Goal: Task Accomplishment & Management: Manage account settings

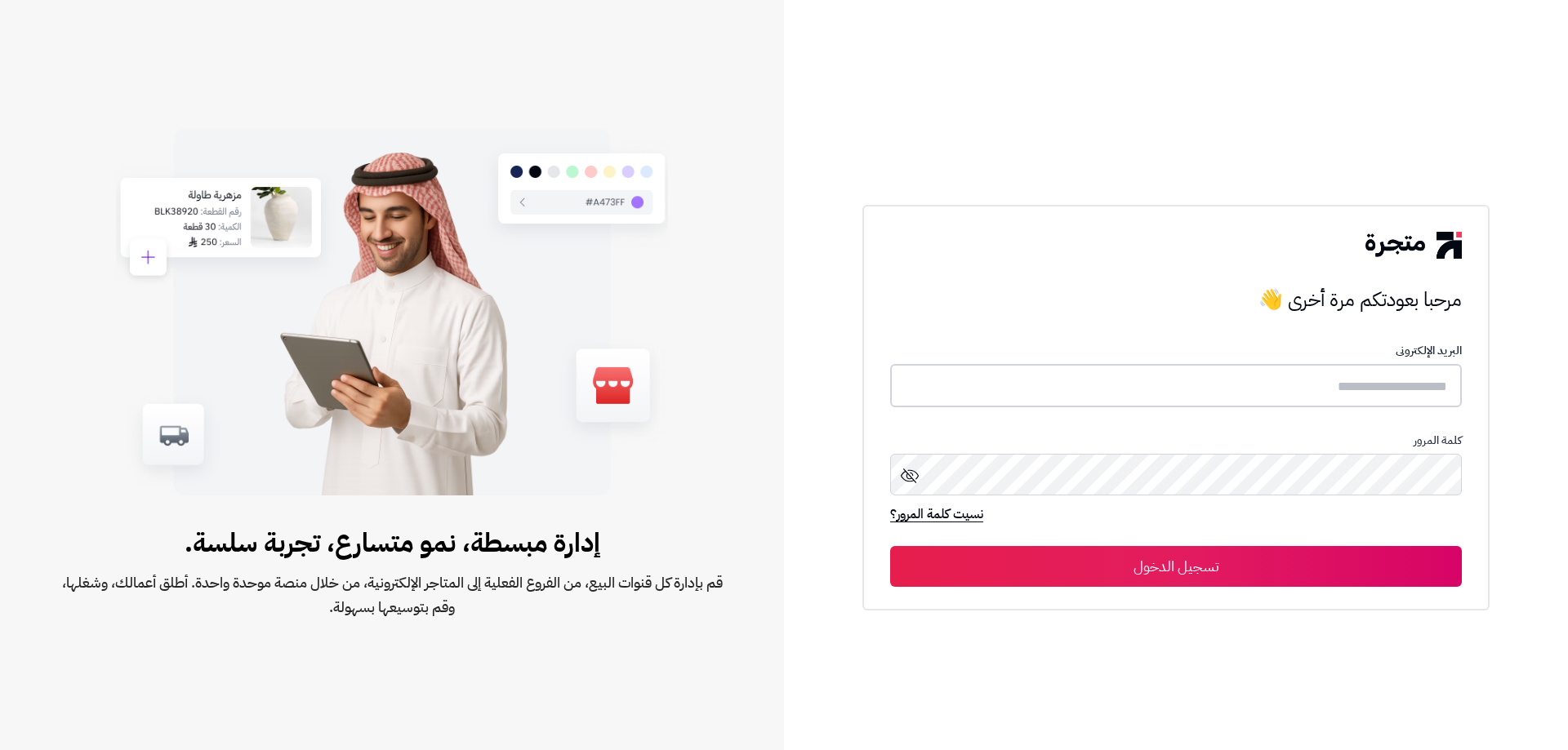
click at [1329, 386] on input "text" at bounding box center [1176, 386] width 572 height 43
click at [1213, 382] on input "text" at bounding box center [1176, 386] width 572 height 43
paste input "**********"
type input "**********"
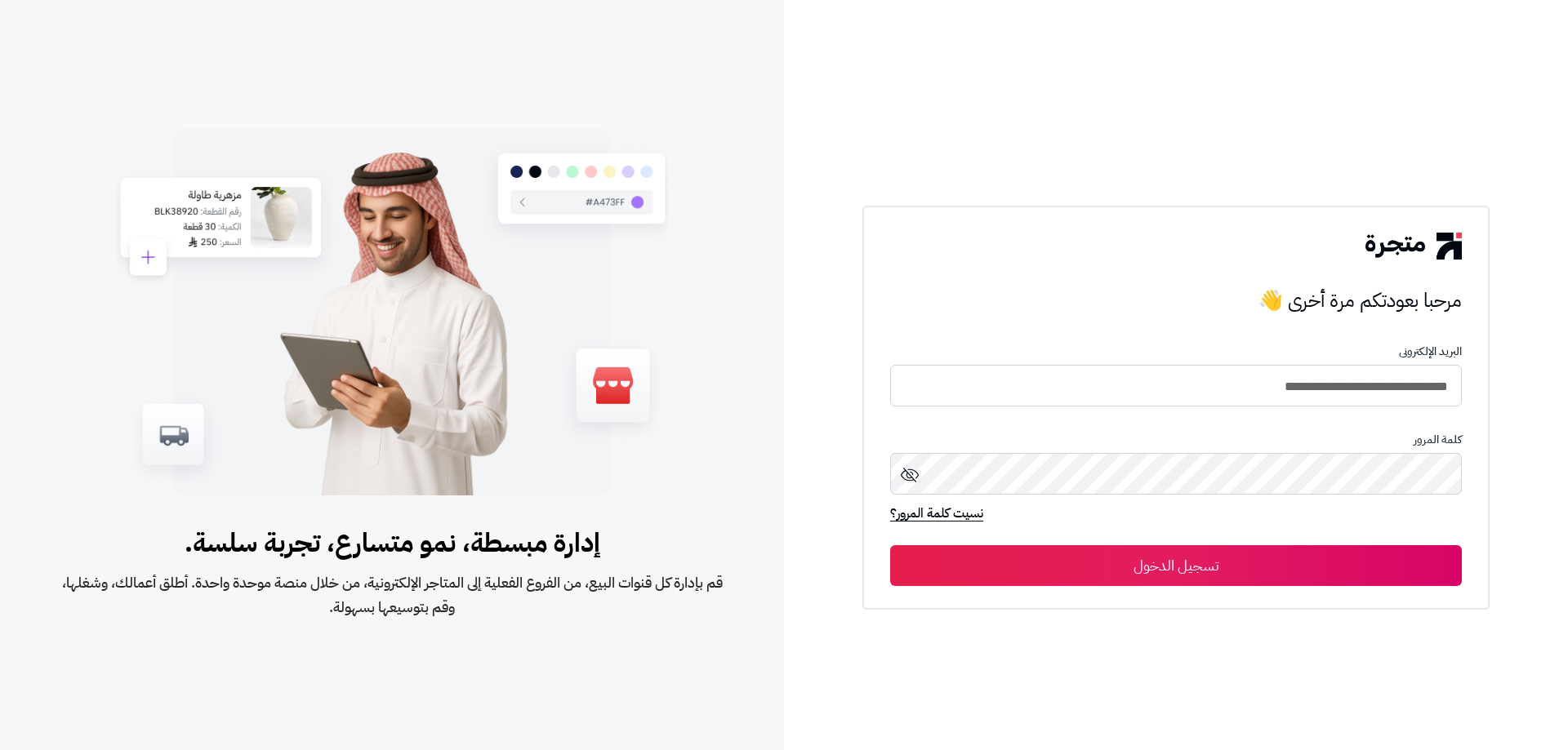
click at [904, 473] on icon at bounding box center [909, 474] width 19 height 19
click at [890, 546] on button "تسجيل الدخول" at bounding box center [1176, 566] width 572 height 41
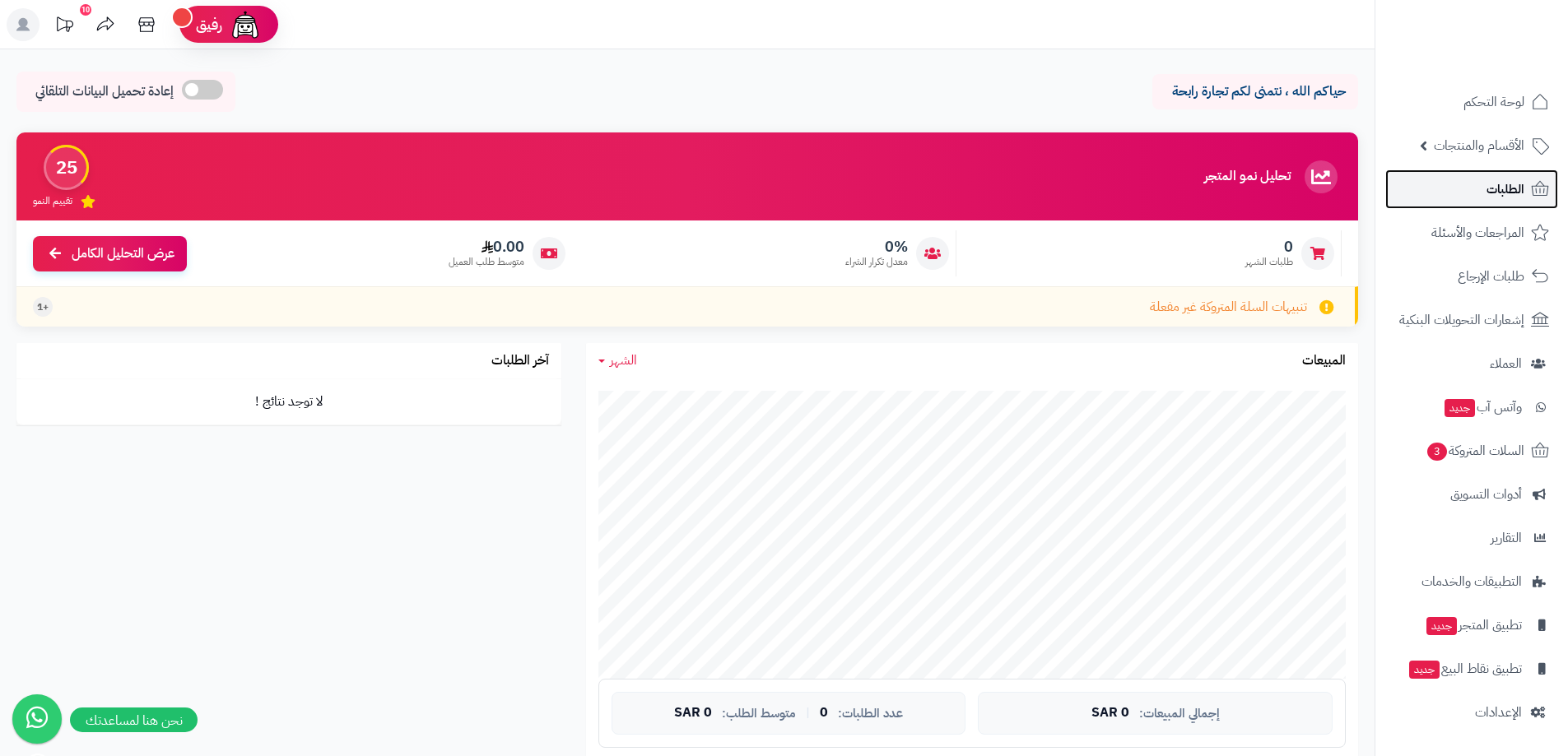
click at [1497, 183] on span "الطلبات" at bounding box center [1505, 189] width 38 height 23
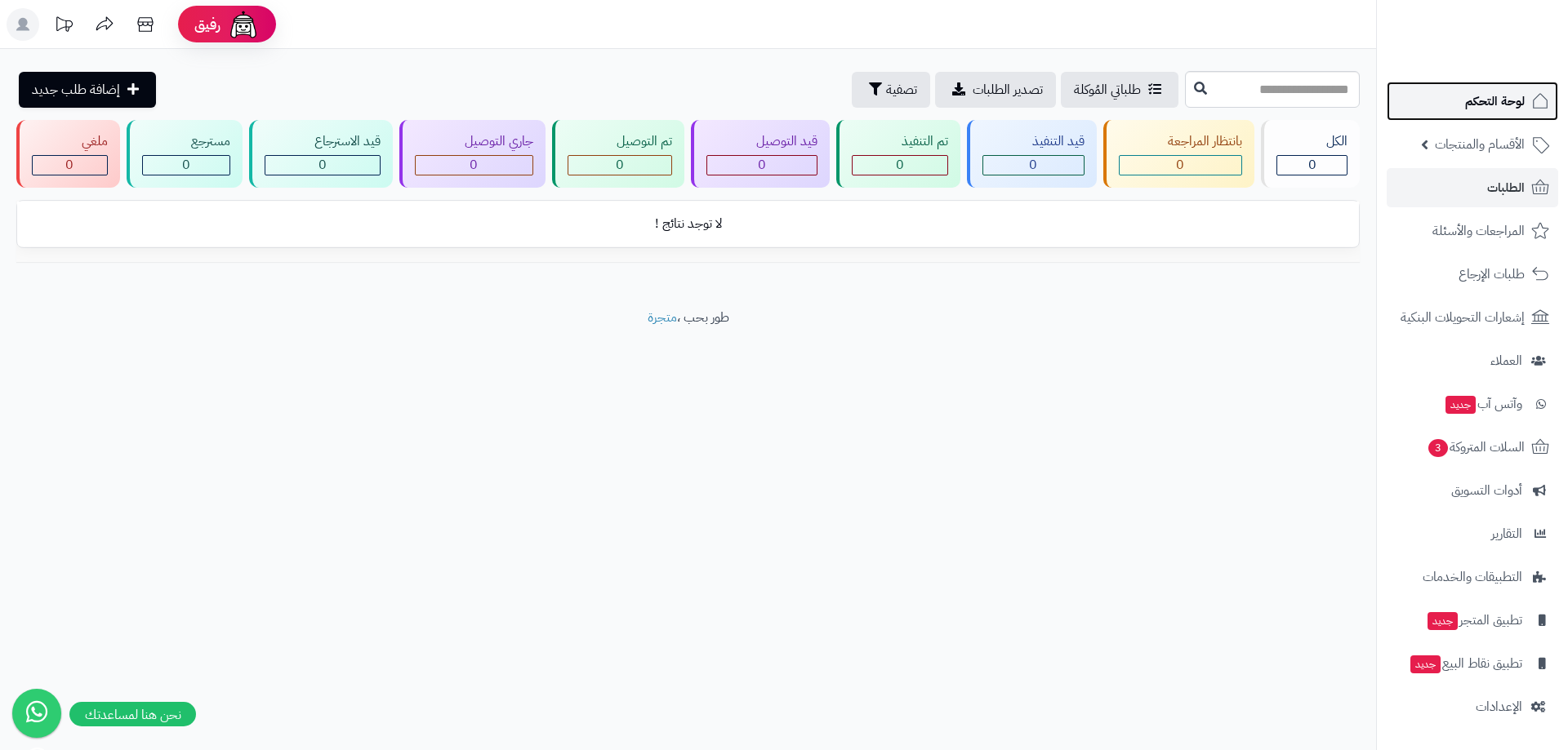
click at [1503, 103] on span "لوحة التحكم" at bounding box center [1494, 101] width 60 height 23
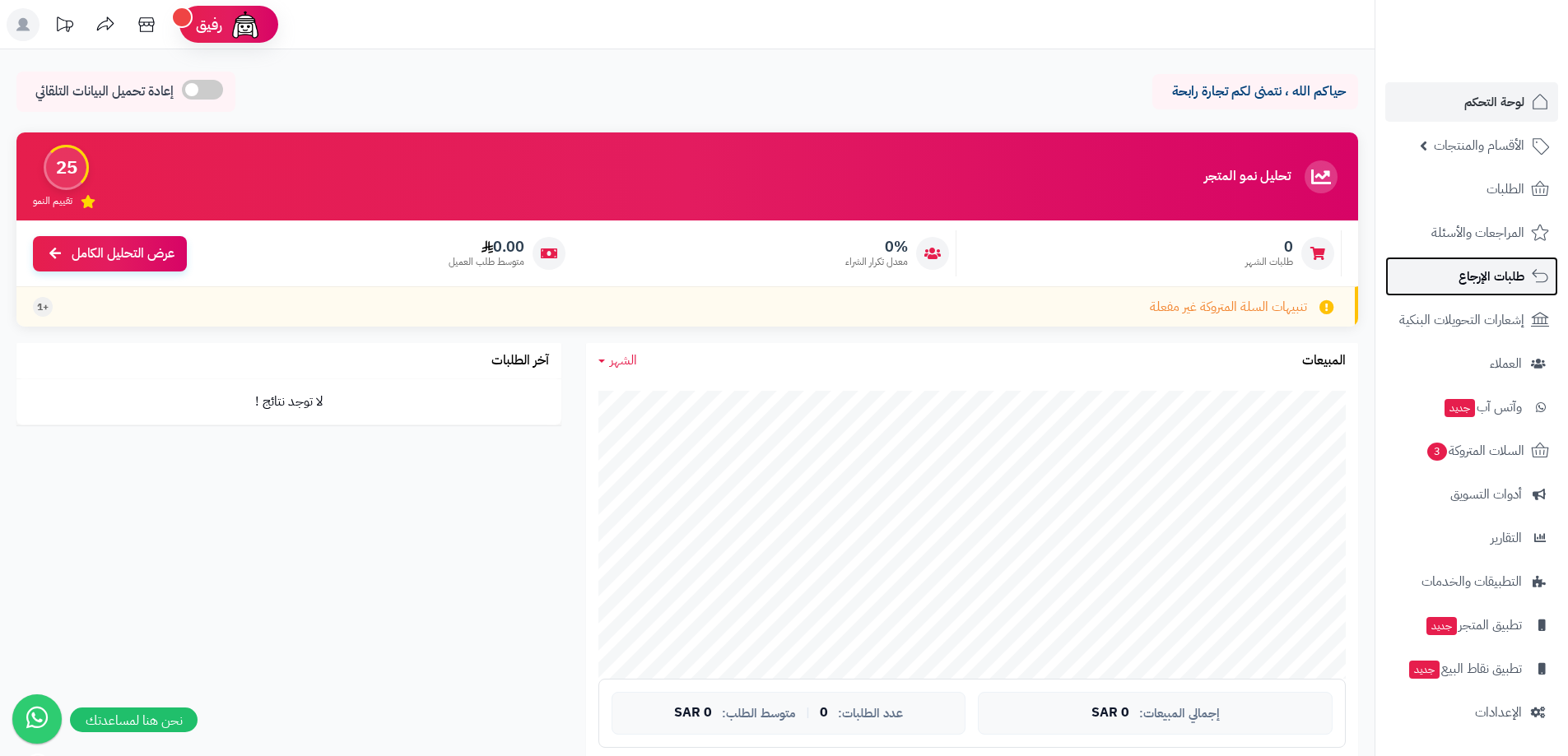
click at [1478, 280] on span "طلبات الإرجاع" at bounding box center [1491, 276] width 66 height 23
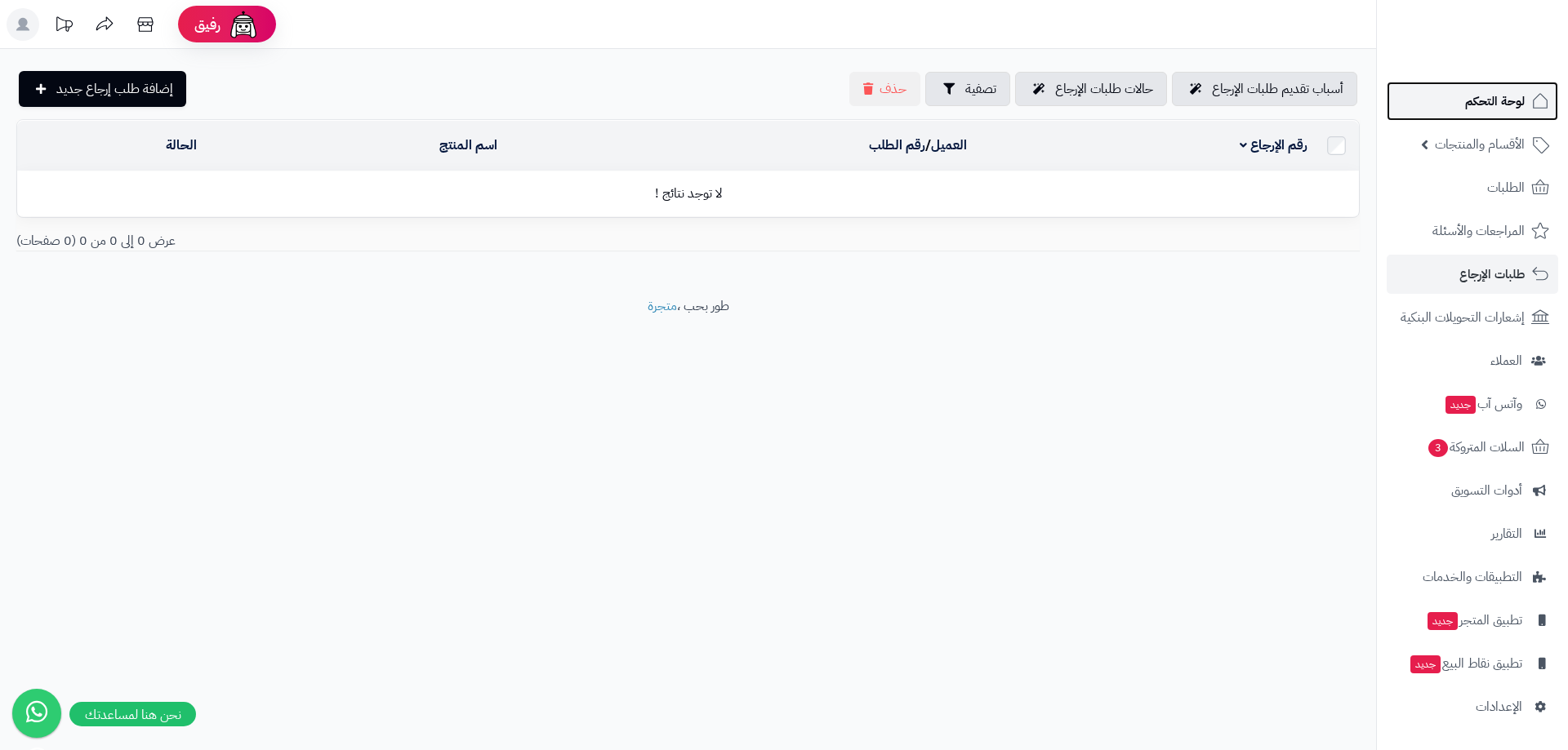
click at [1442, 115] on link "لوحة التحكم" at bounding box center [1472, 101] width 171 height 39
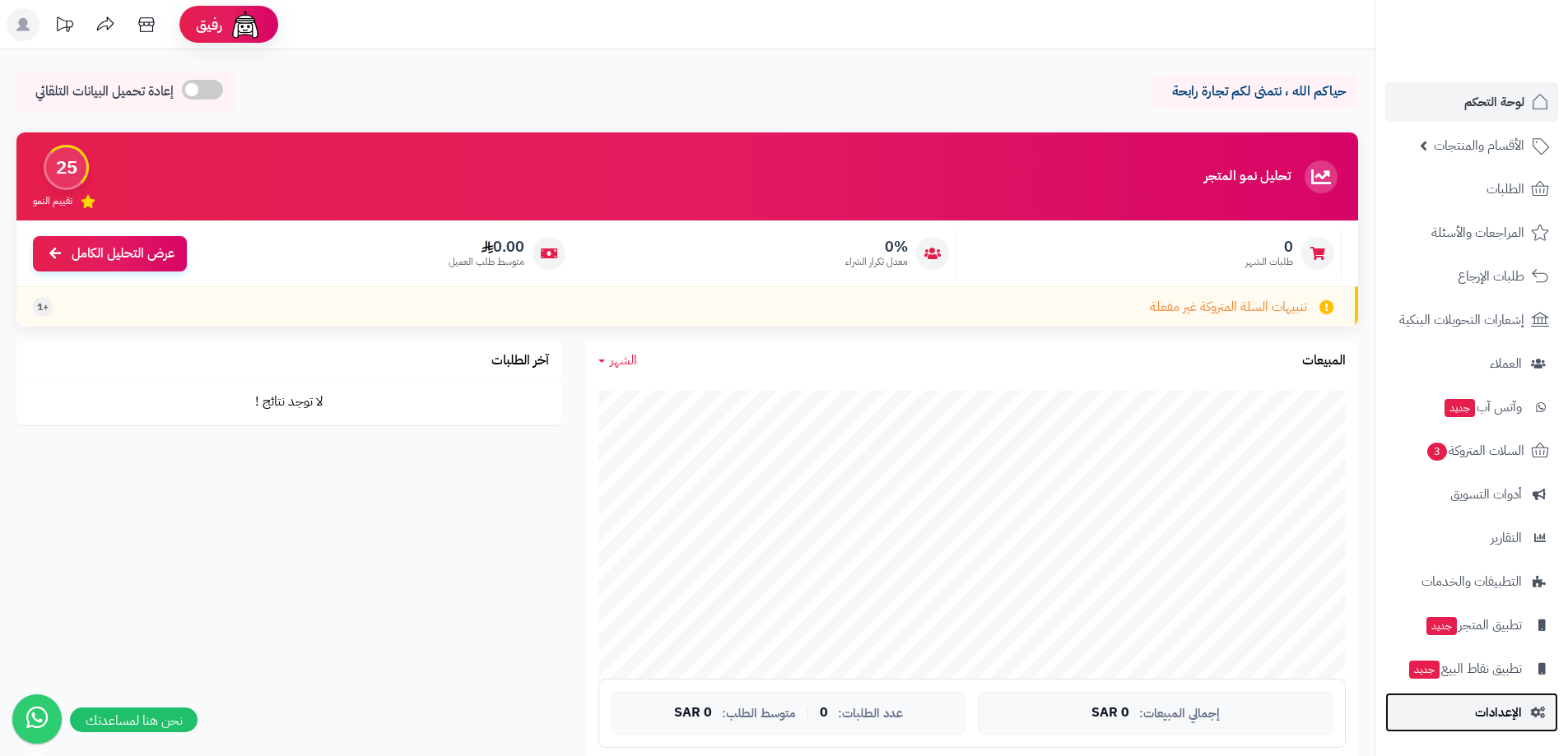
click at [1490, 702] on span "الإعدادات" at bounding box center [1498, 713] width 47 height 23
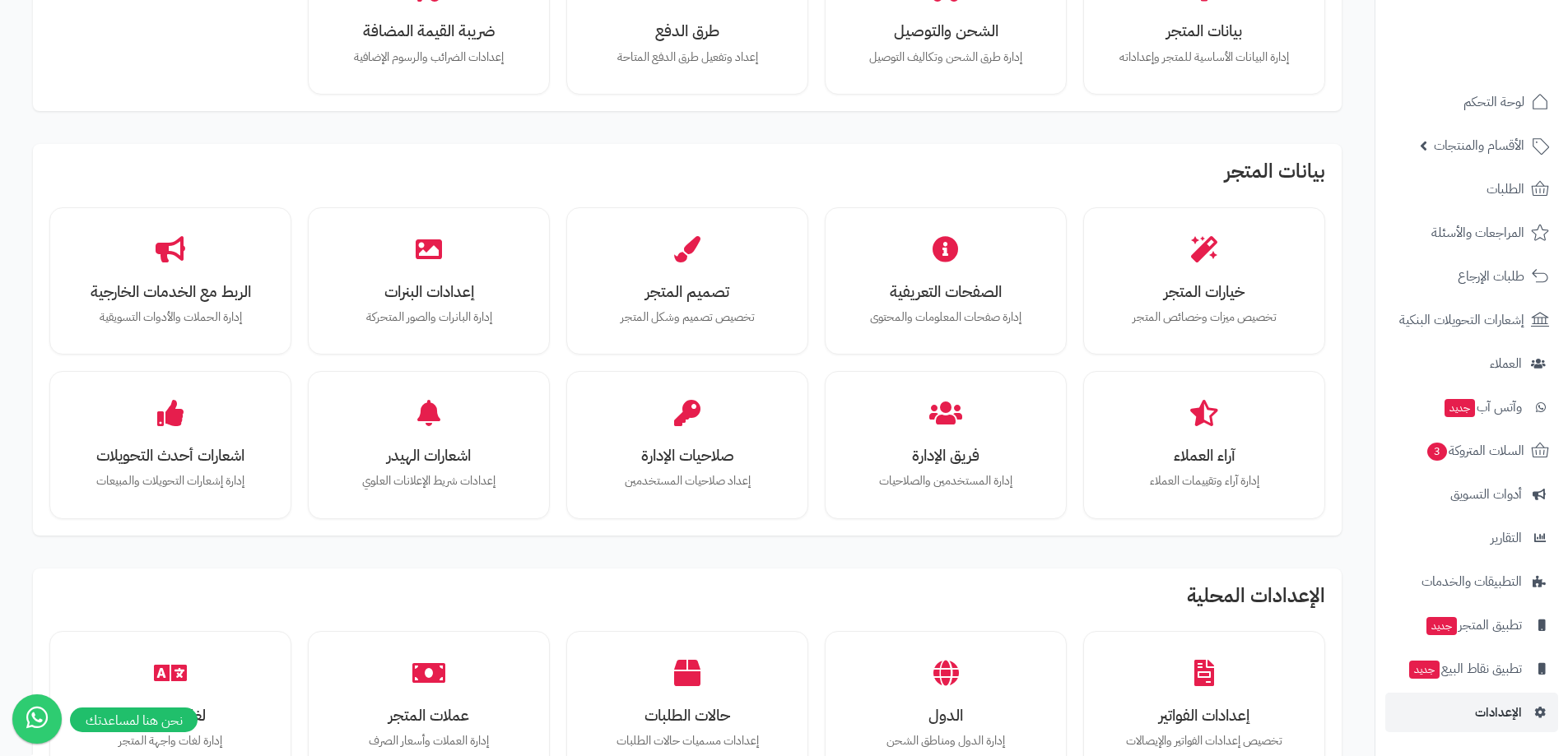
scroll to position [164, 0]
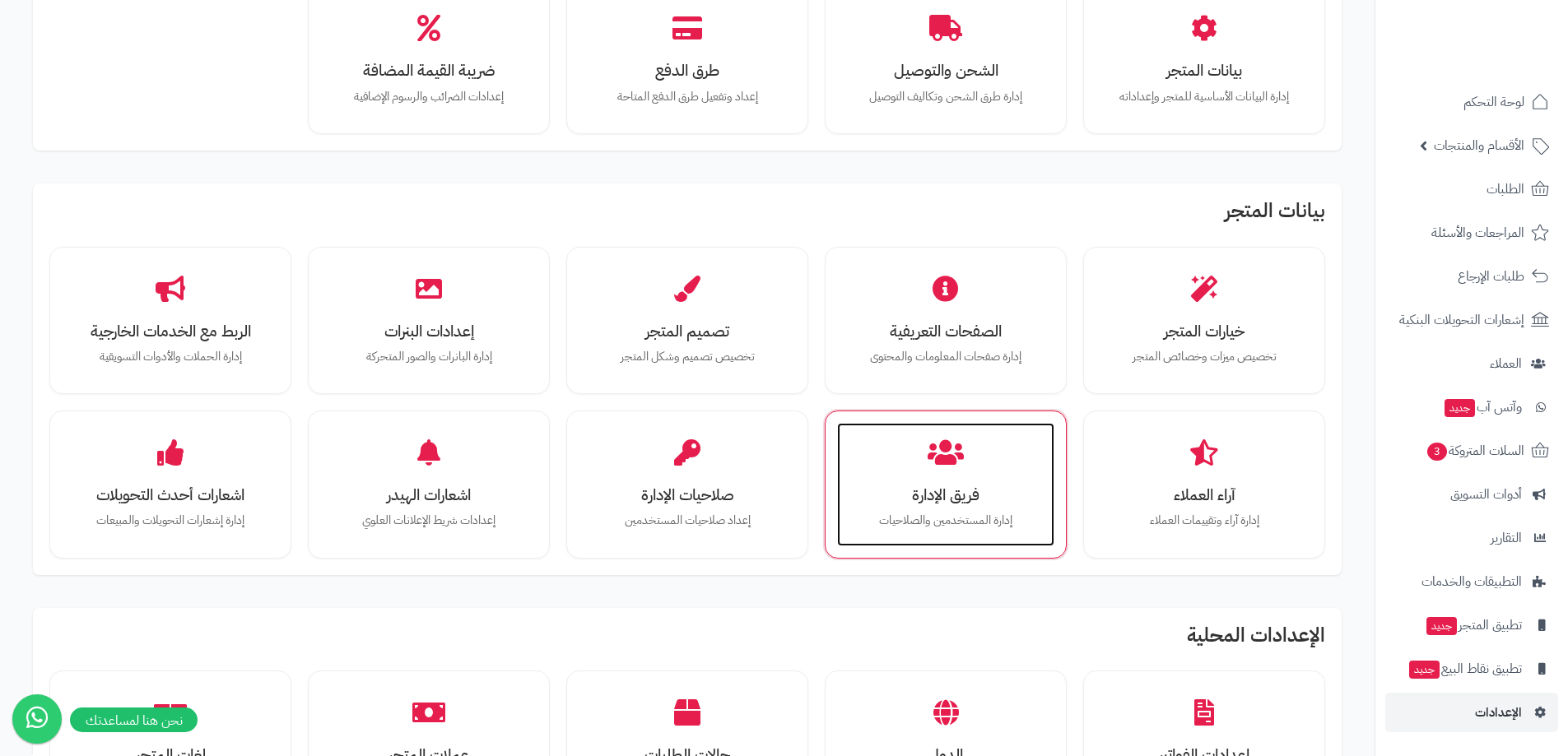
click at [969, 460] on div "فريق الإدارة إدارة المستخدمين والصلاحيات" at bounding box center [946, 485] width 217 height 124
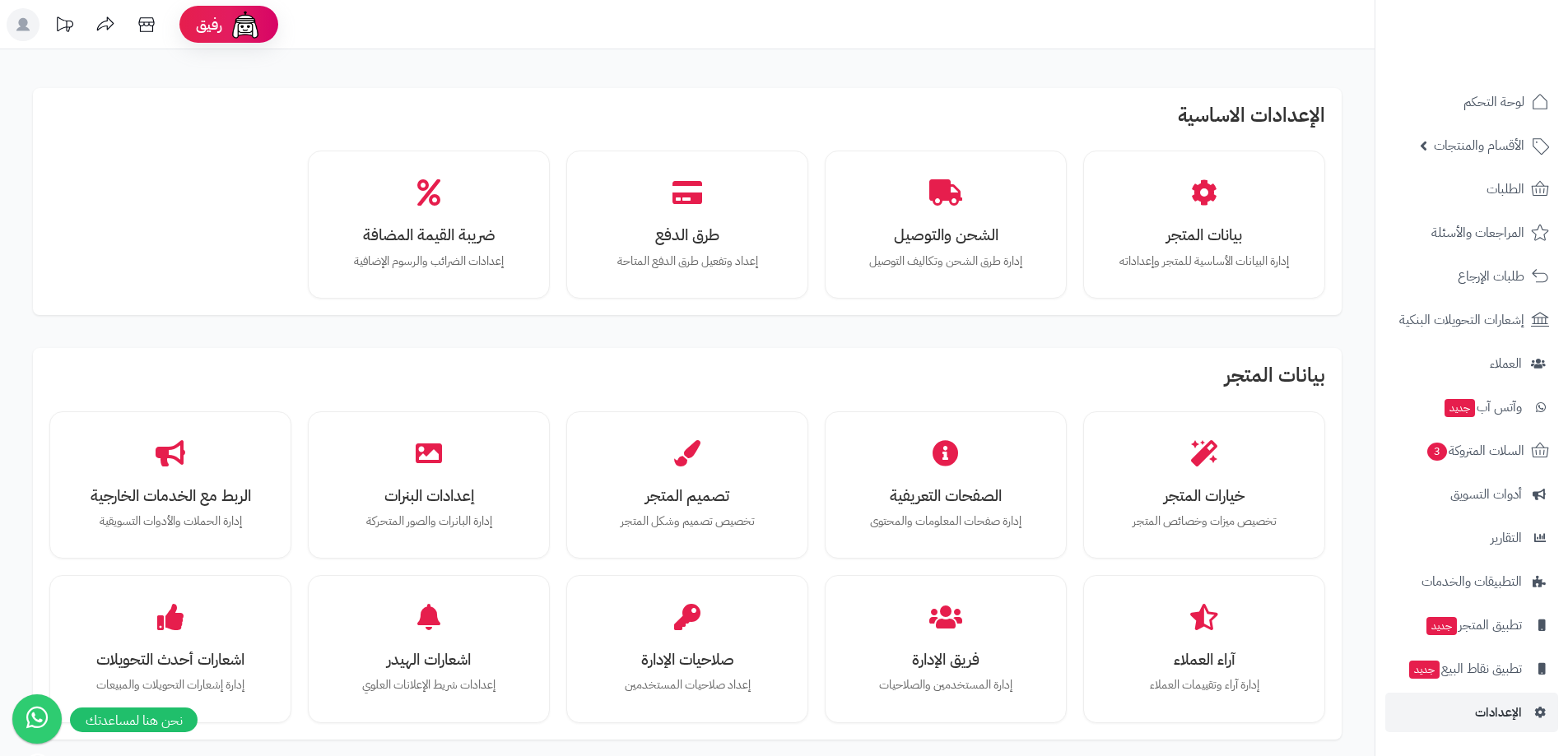
scroll to position [169, 0]
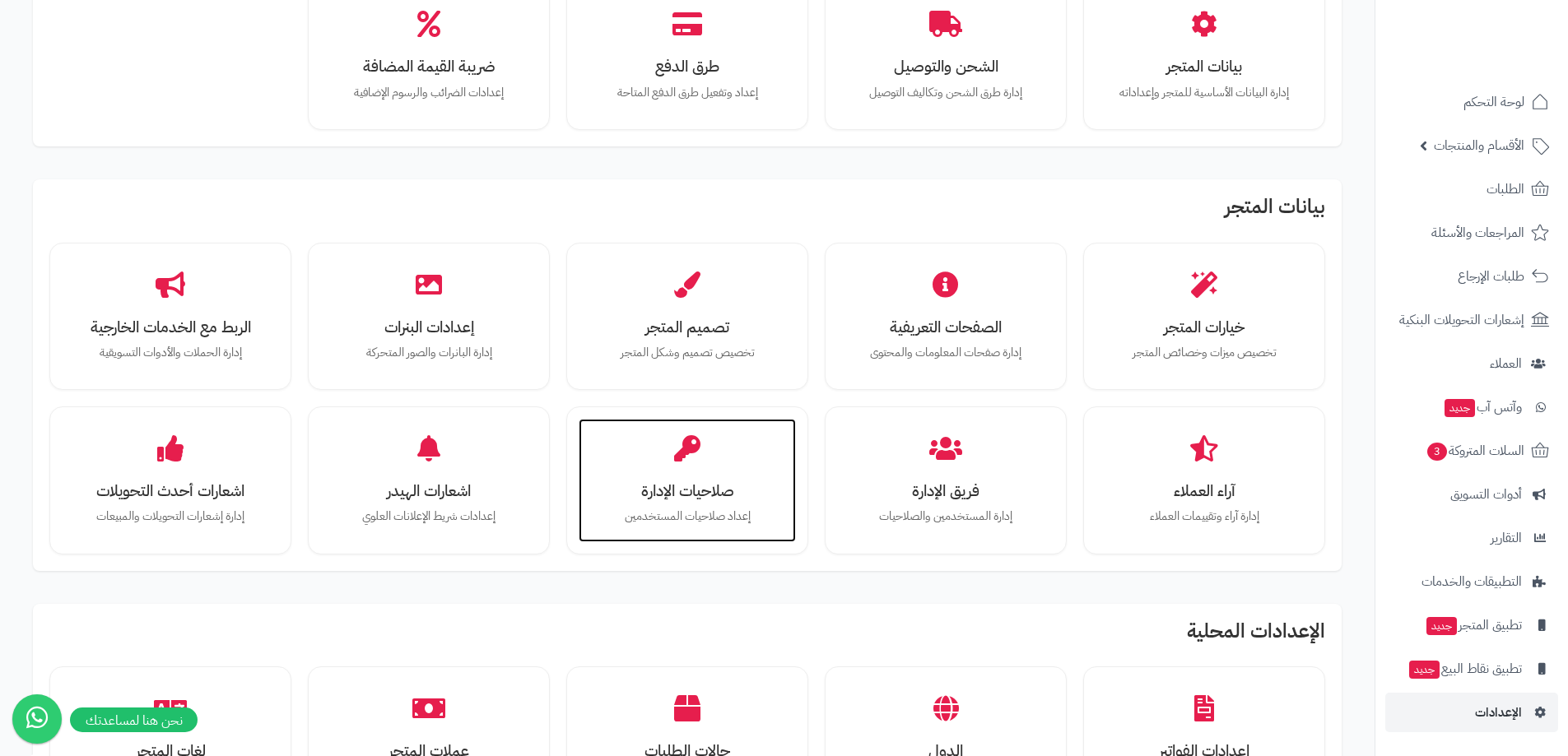
click at [681, 487] on h3 "صلاحيات الإدارة" at bounding box center [688, 490] width 185 height 18
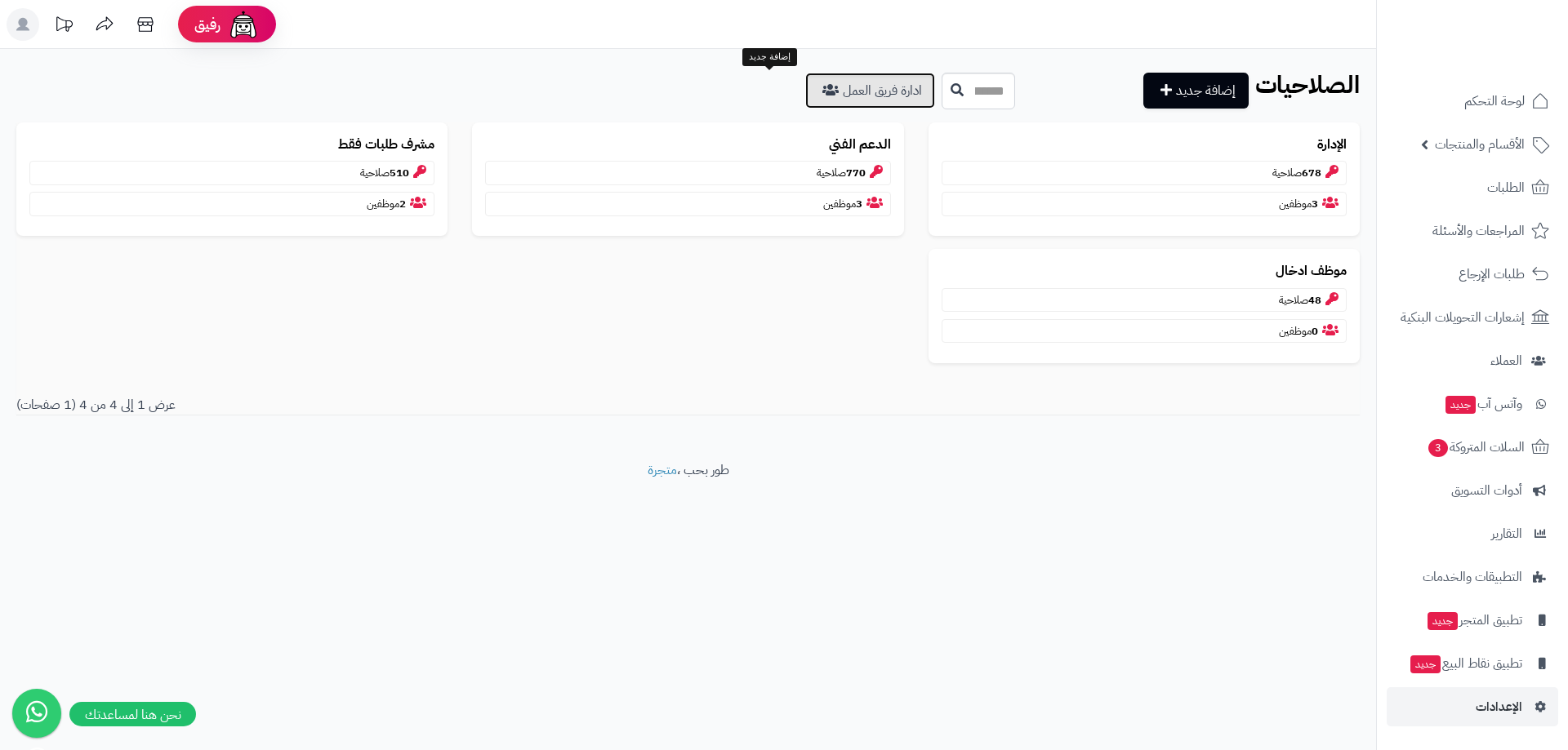
click at [805, 92] on link "ادارة فريق العمل" at bounding box center [870, 90] width 130 height 36
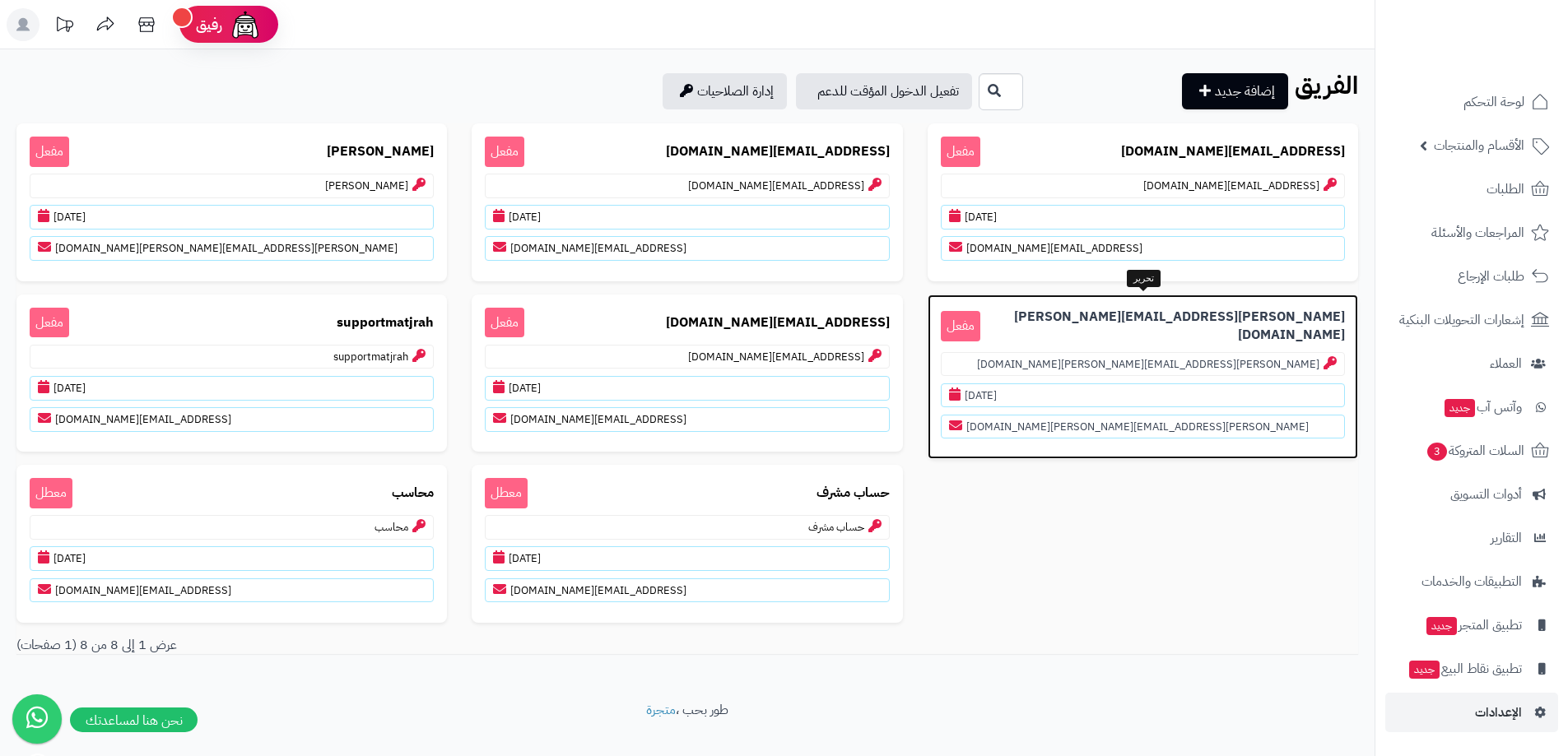
click at [1029, 331] on p "[PERSON_NAME][EMAIL_ADDRESS][PERSON_NAME][DOMAIN_NAME] مفعل" at bounding box center [1143, 326] width 404 height 38
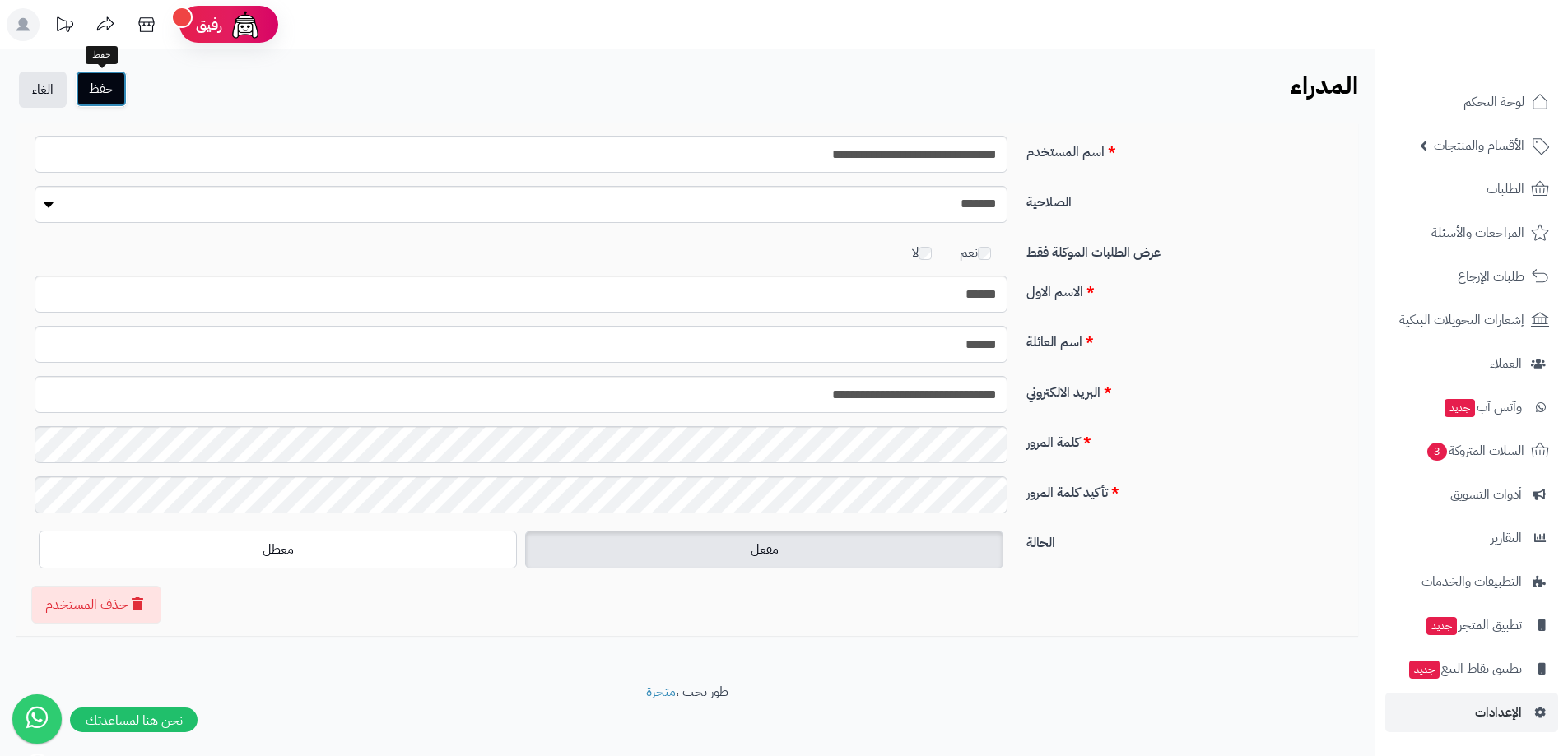
click at [122, 84] on button "حفظ" at bounding box center [101, 89] width 51 height 36
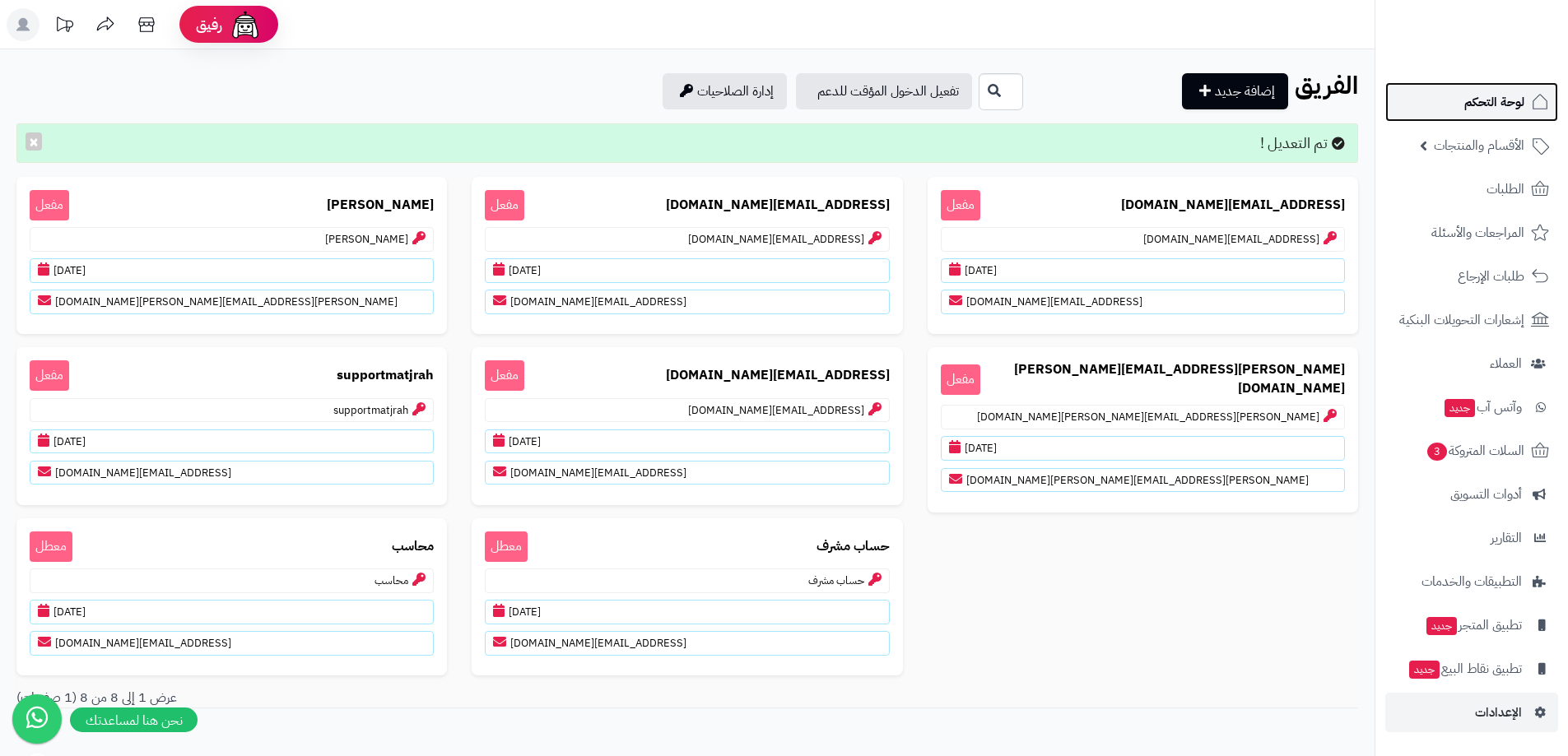
click at [1470, 90] on link "لوحة التحكم" at bounding box center [1471, 102] width 173 height 40
